Goal: Navigation & Orientation: Find specific page/section

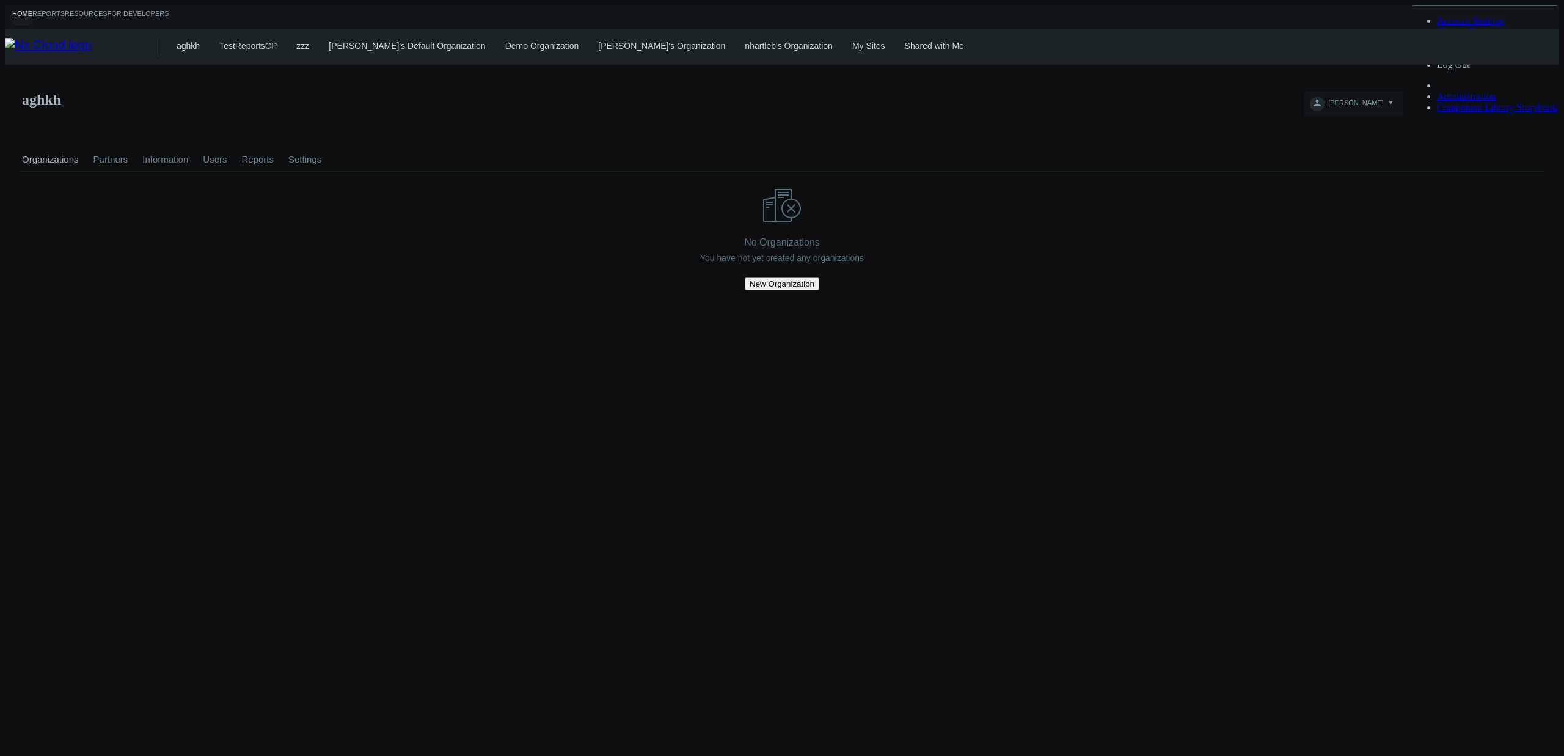
click at [908, 41] on link "Shared with Me" at bounding box center [934, 46] width 59 height 10
